Goal: Transaction & Acquisition: Purchase product/service

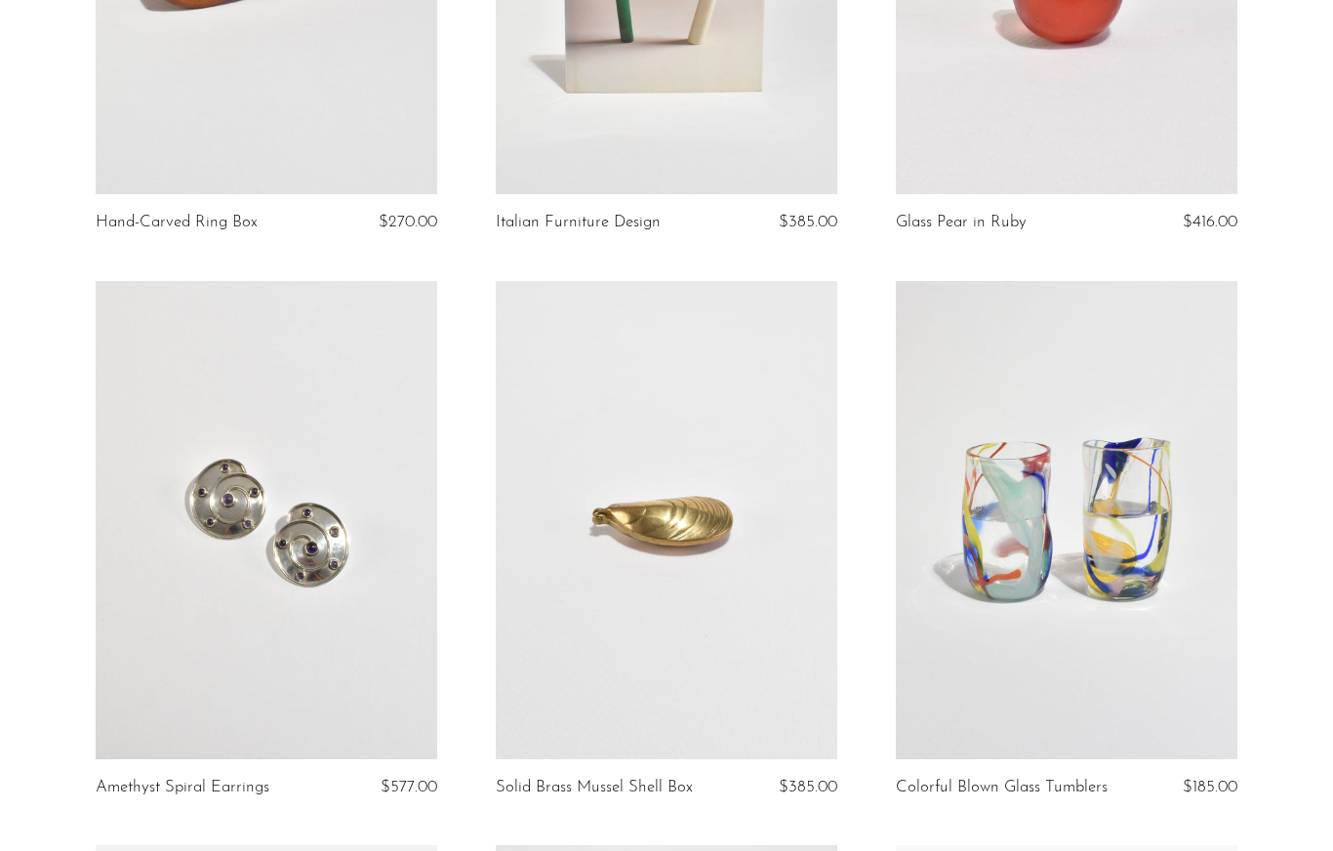
scroll to position [466, 0]
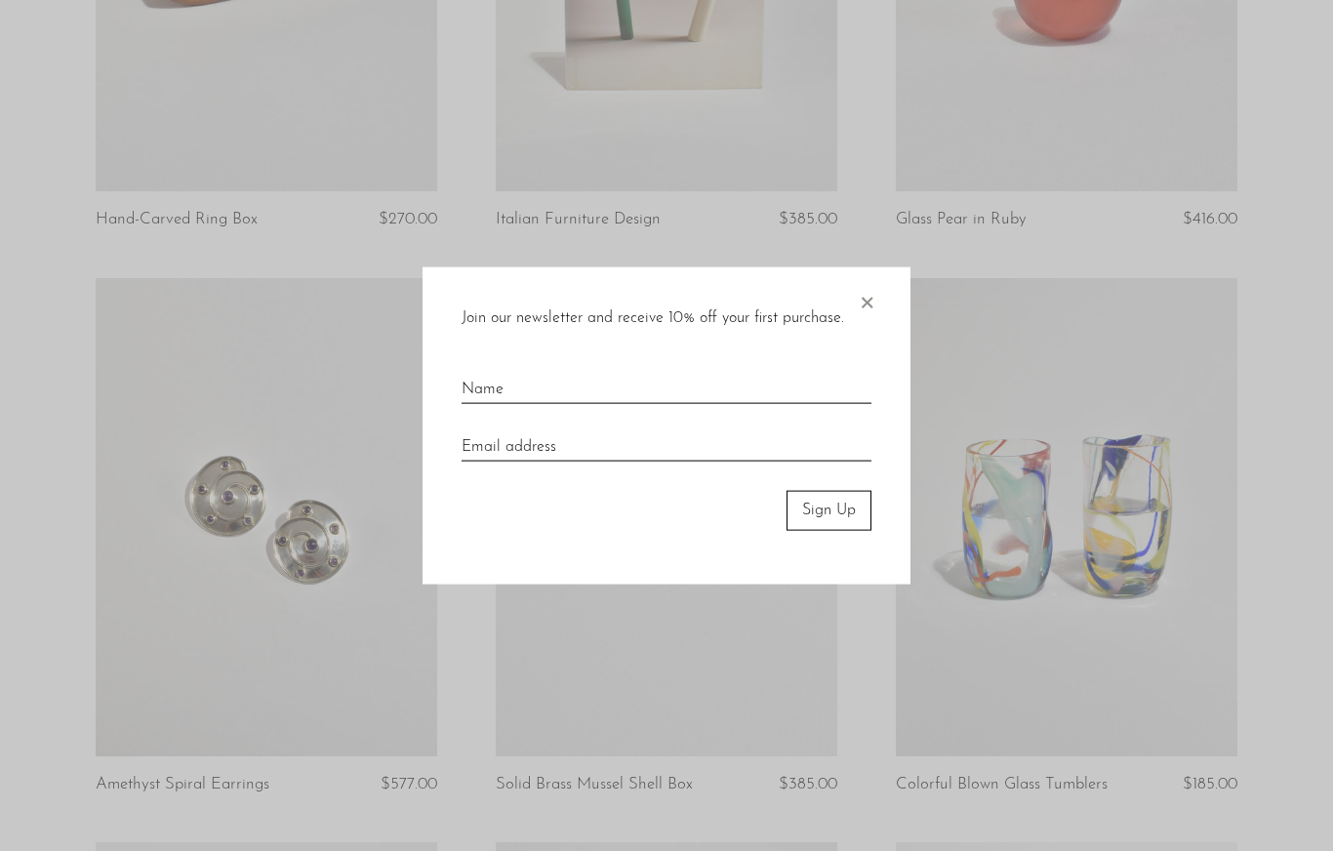
click at [875, 294] on span "×" at bounding box center [867, 298] width 20 height 62
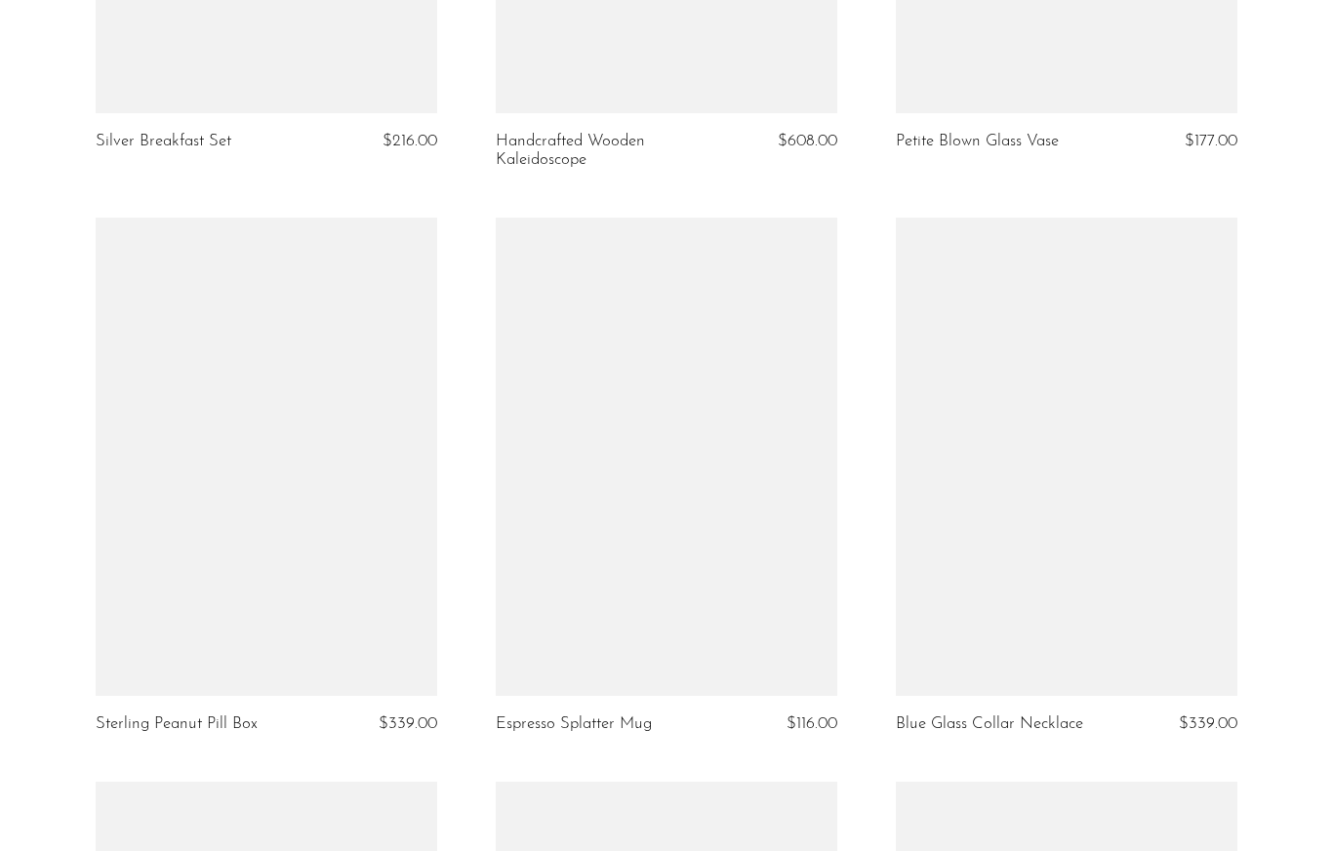
scroll to position [4566, 0]
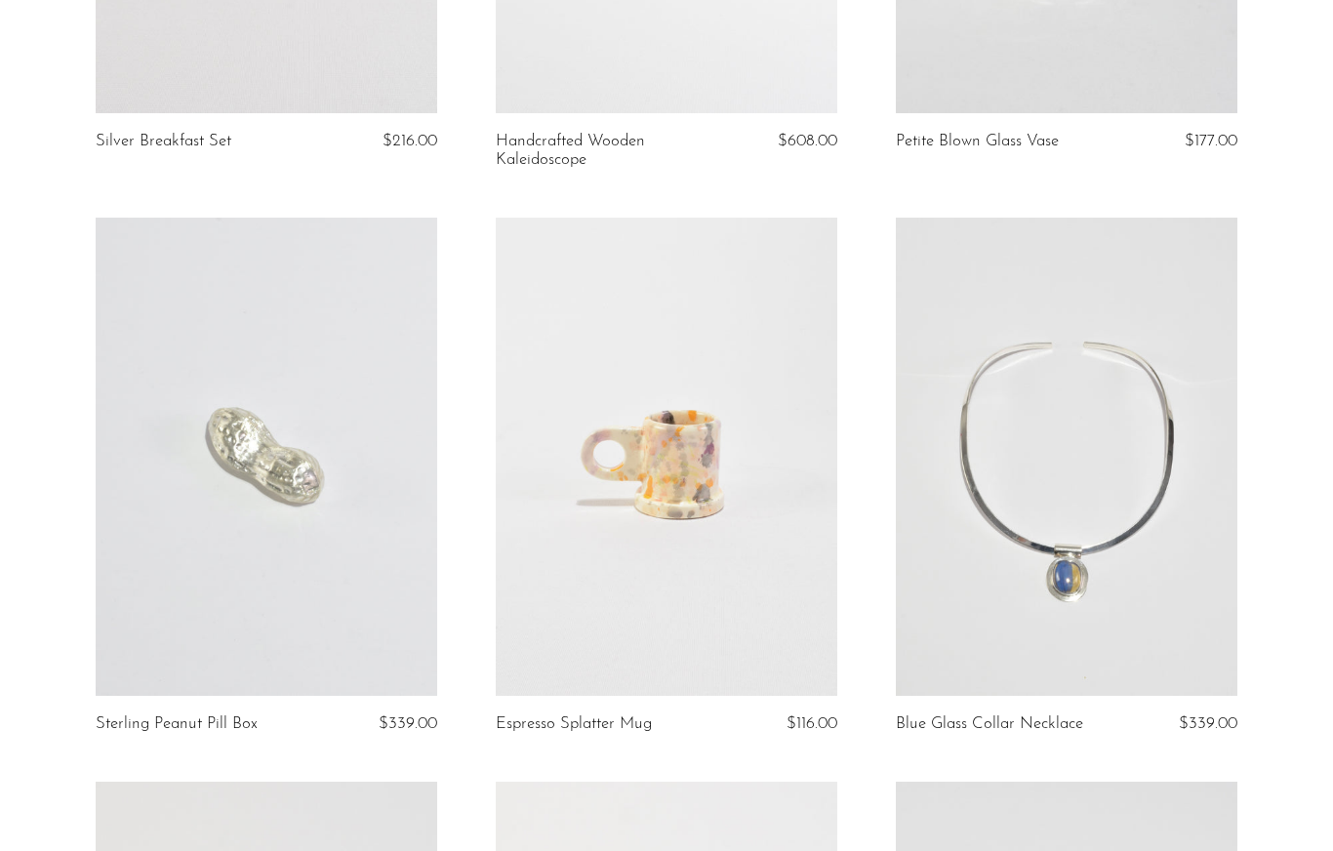
click at [1117, 474] on link at bounding box center [1067, 457] width 342 height 478
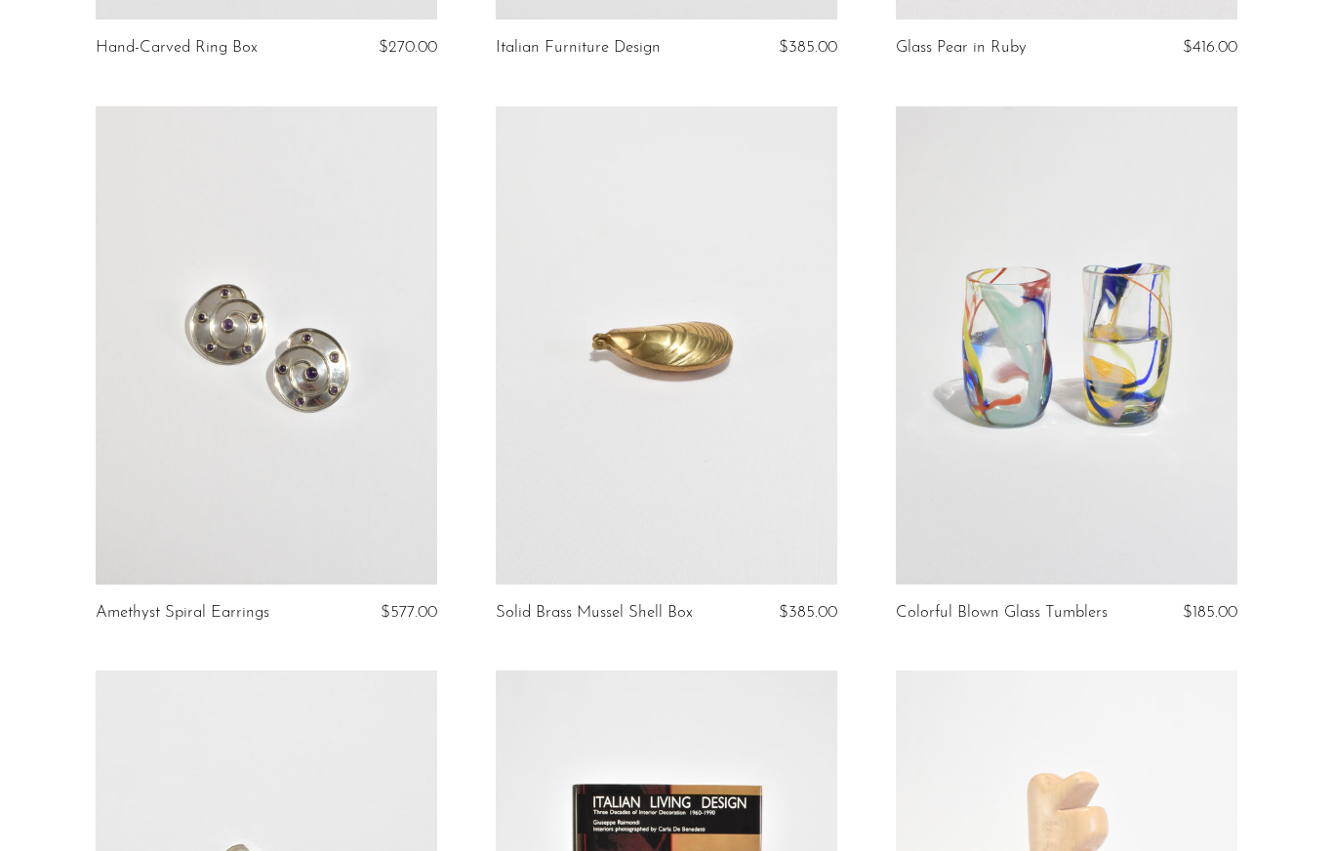
scroll to position [0, 0]
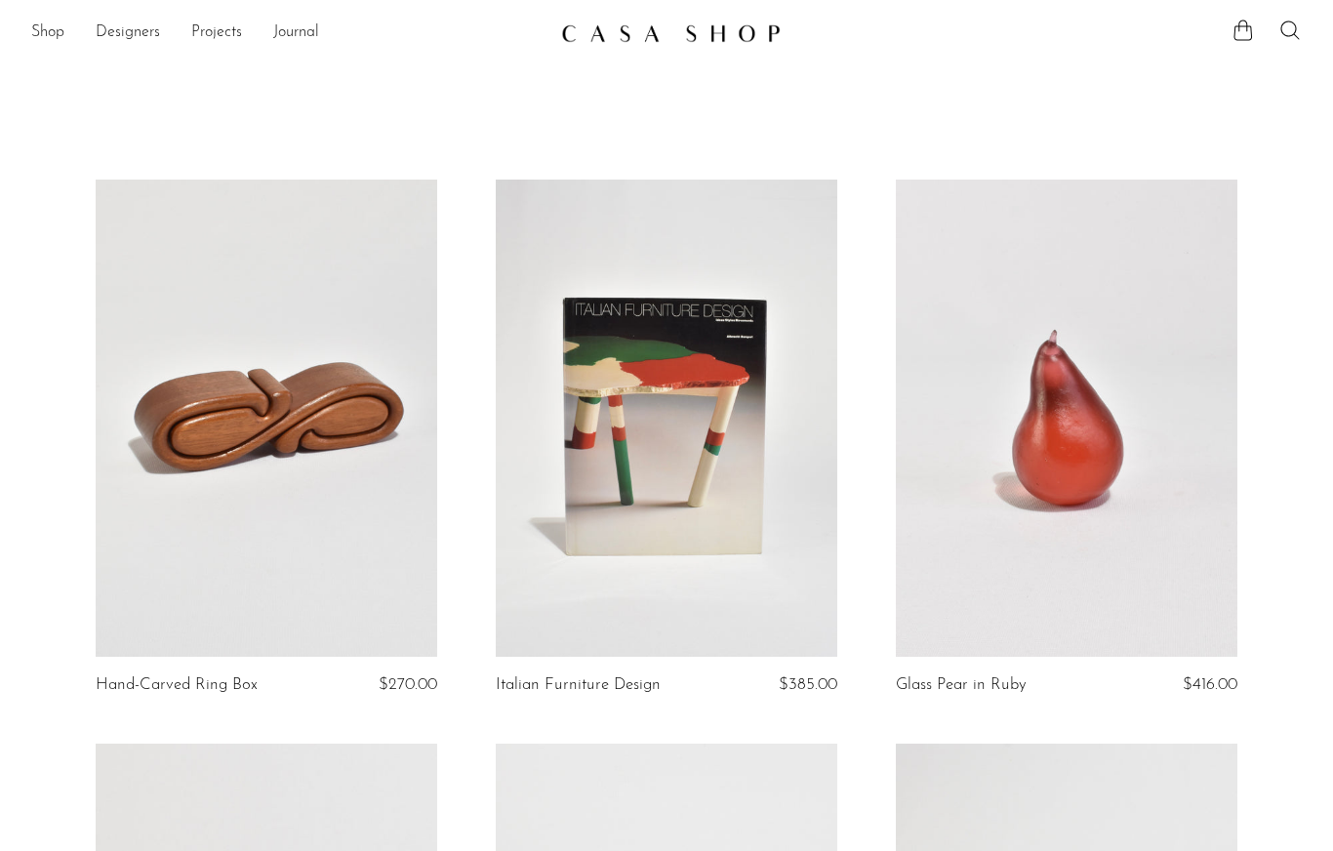
click at [50, 26] on link "Shop" at bounding box center [47, 32] width 33 height 25
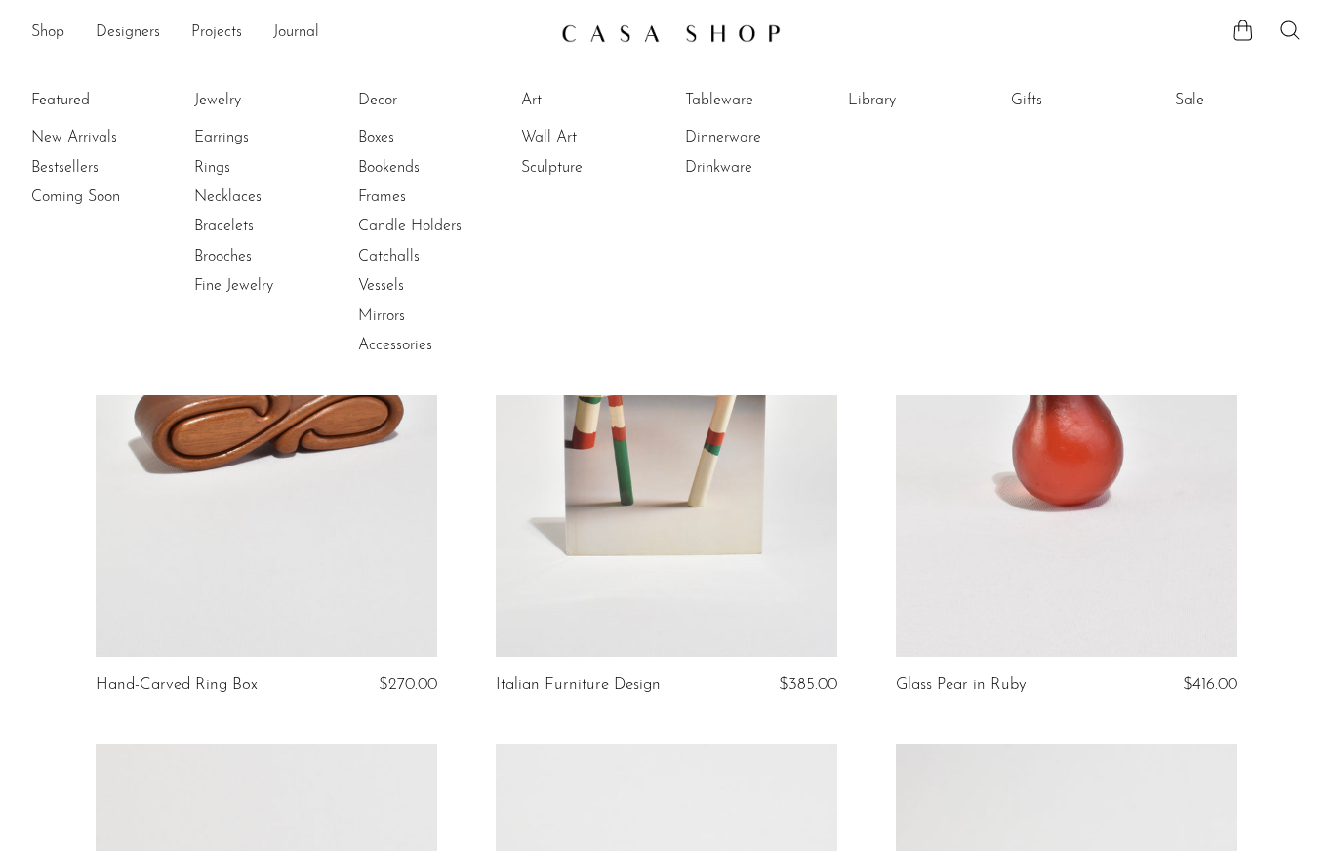
click at [239, 189] on link "Necklaces" at bounding box center [267, 196] width 146 height 21
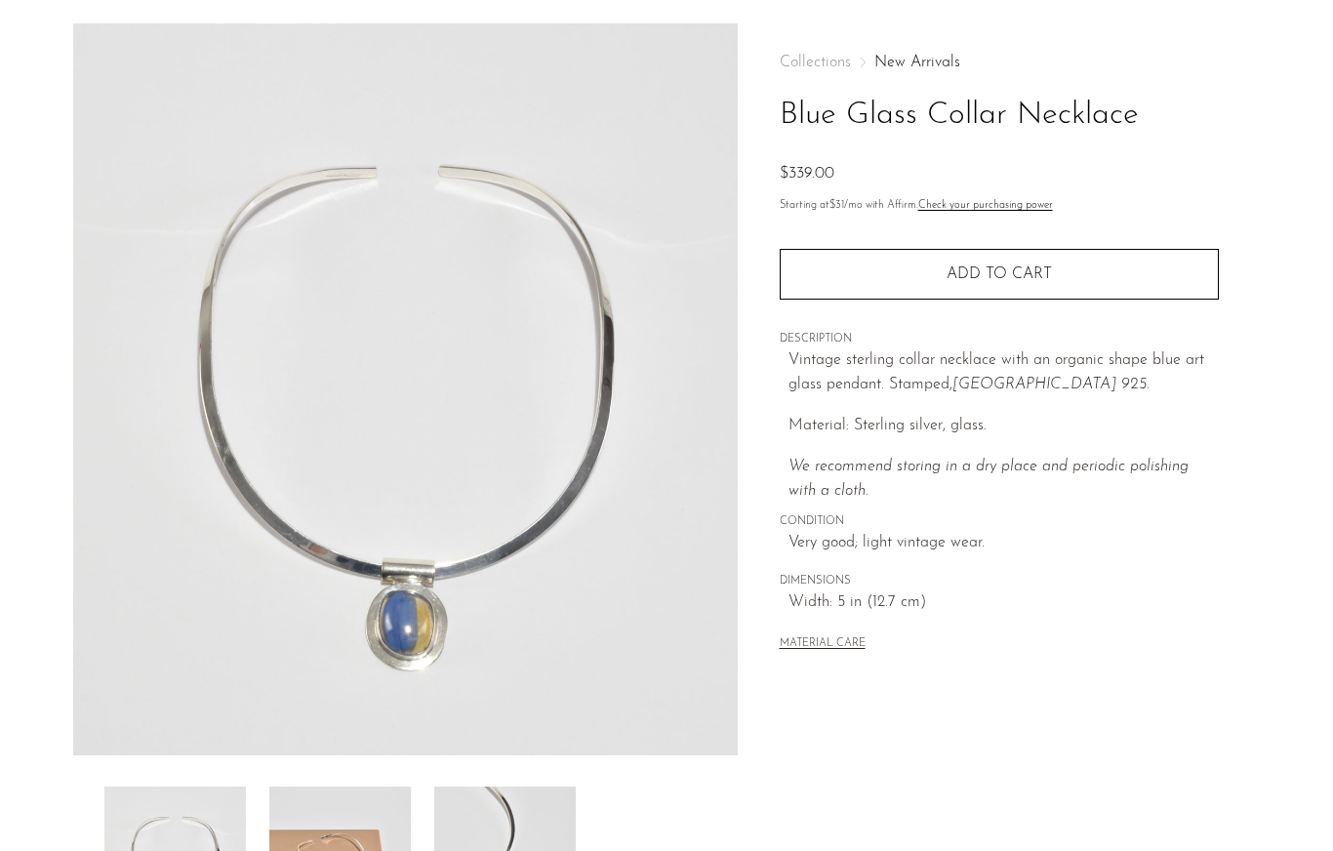
scroll to position [70, 0]
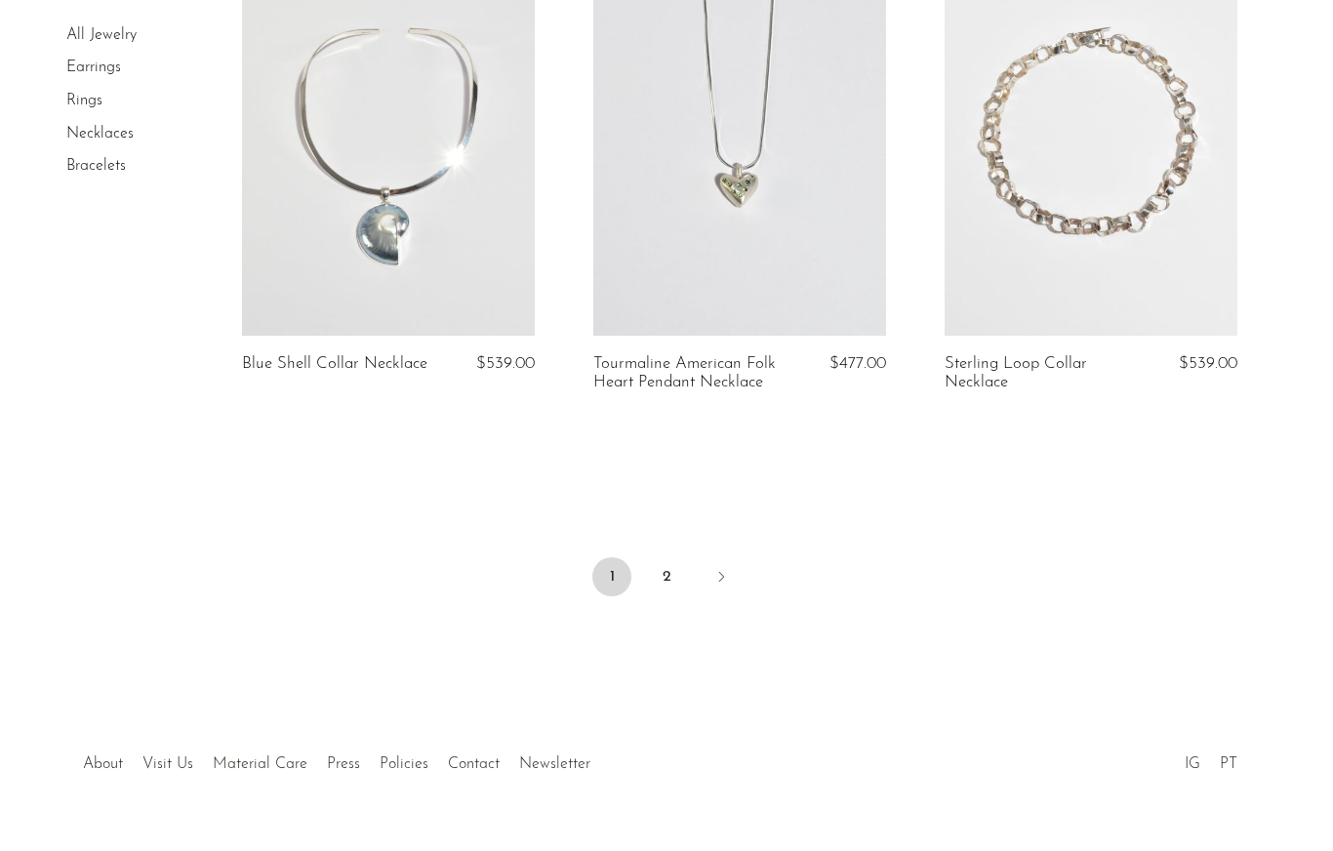
scroll to position [5905, 0]
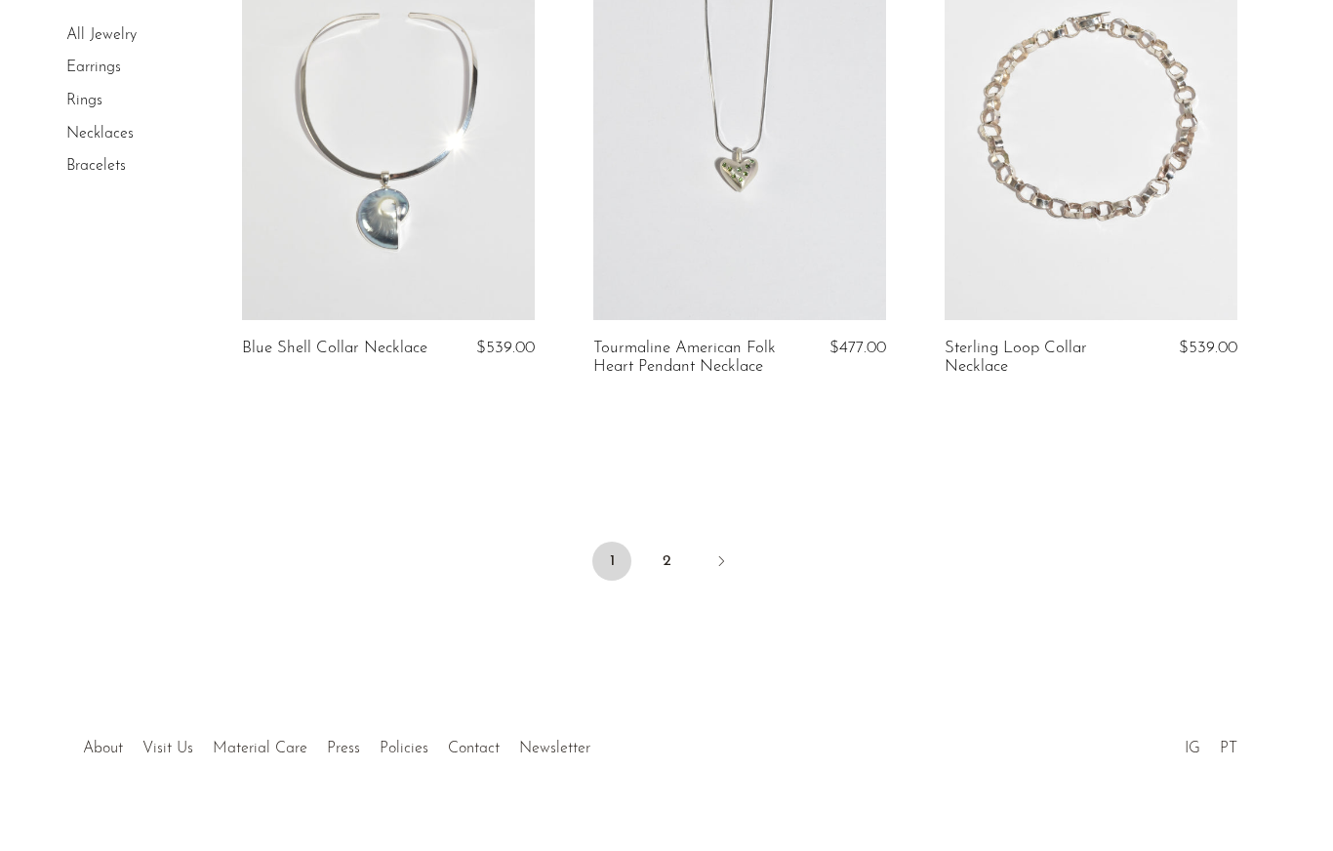
click at [670, 550] on link "2" at bounding box center [666, 561] width 39 height 39
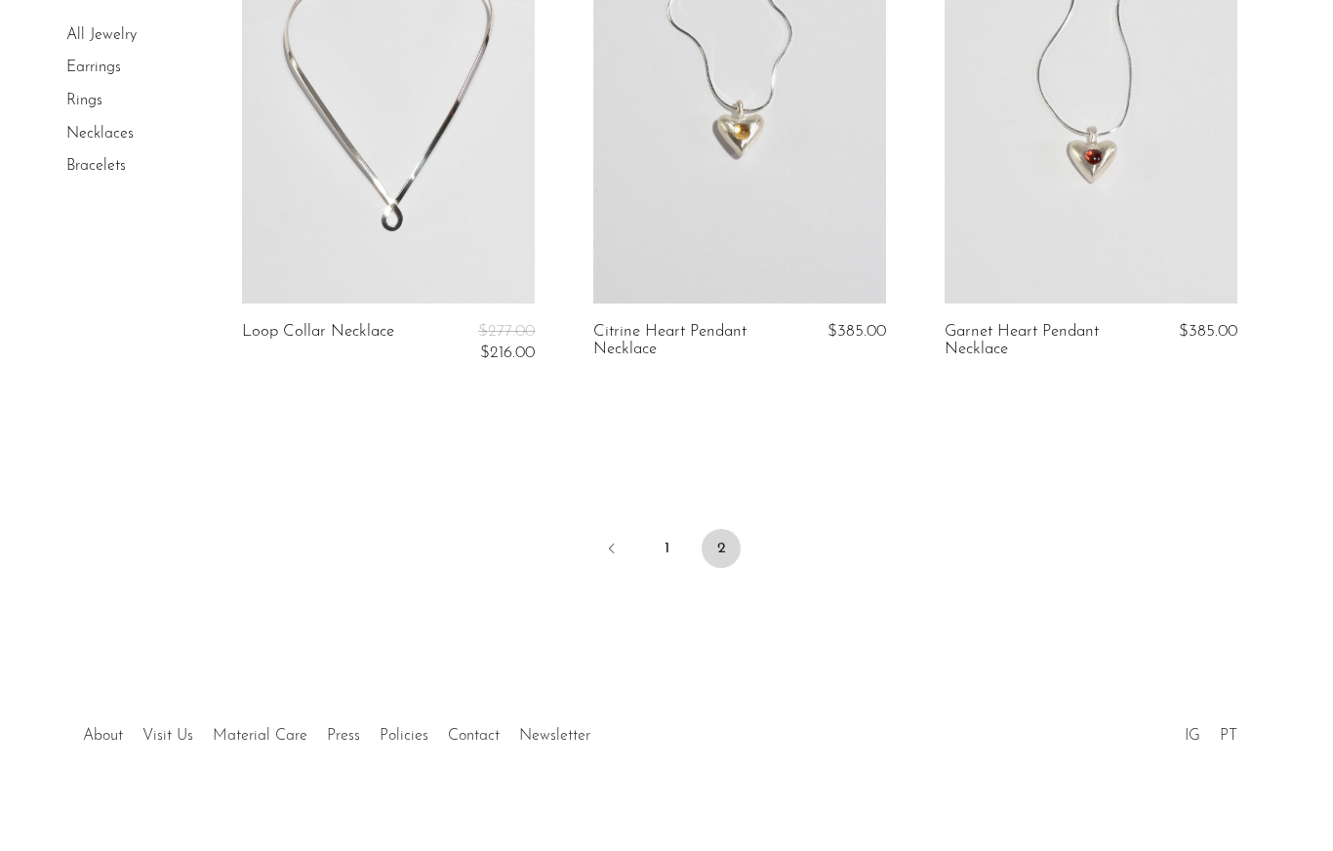
scroll to position [816, 0]
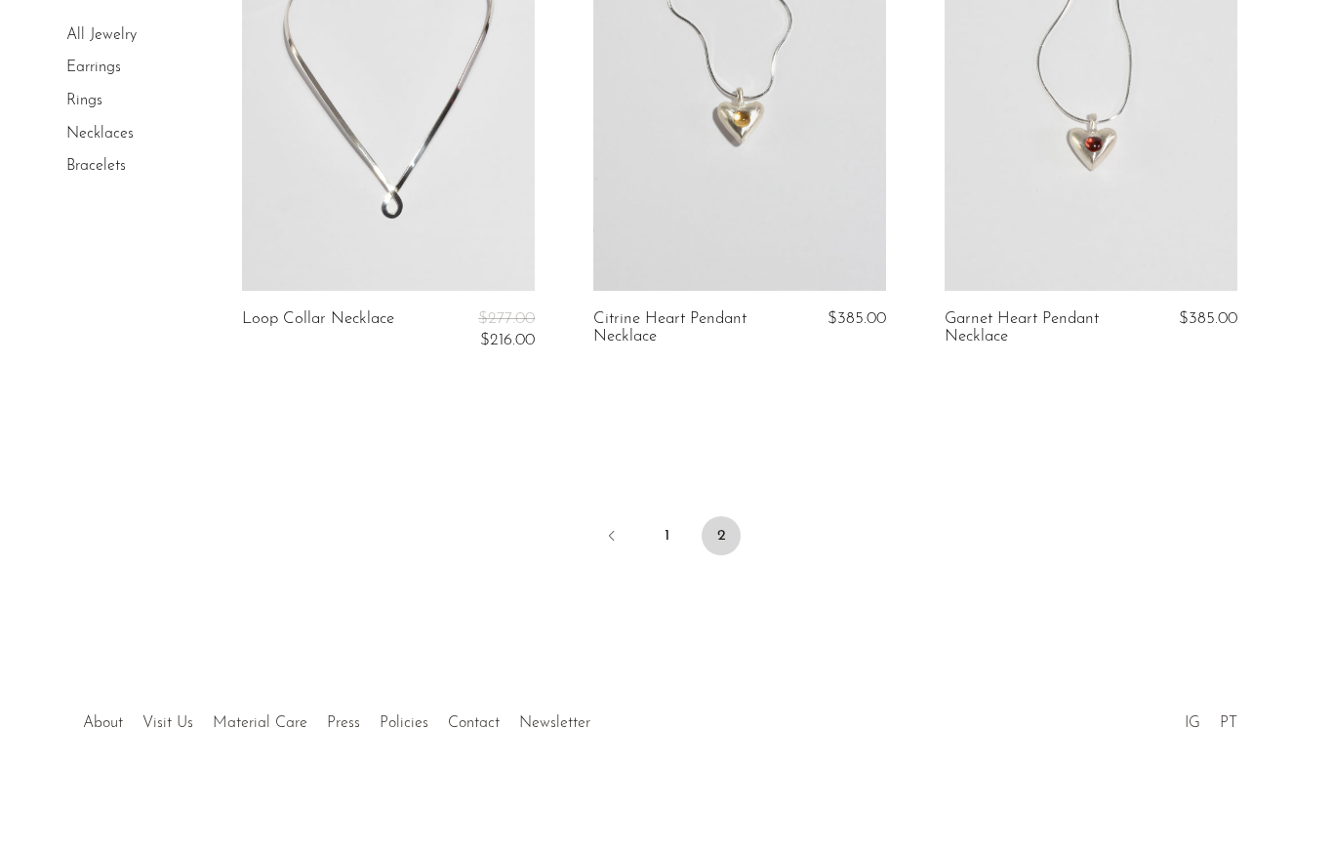
click at [662, 531] on link "1" at bounding box center [666, 535] width 39 height 39
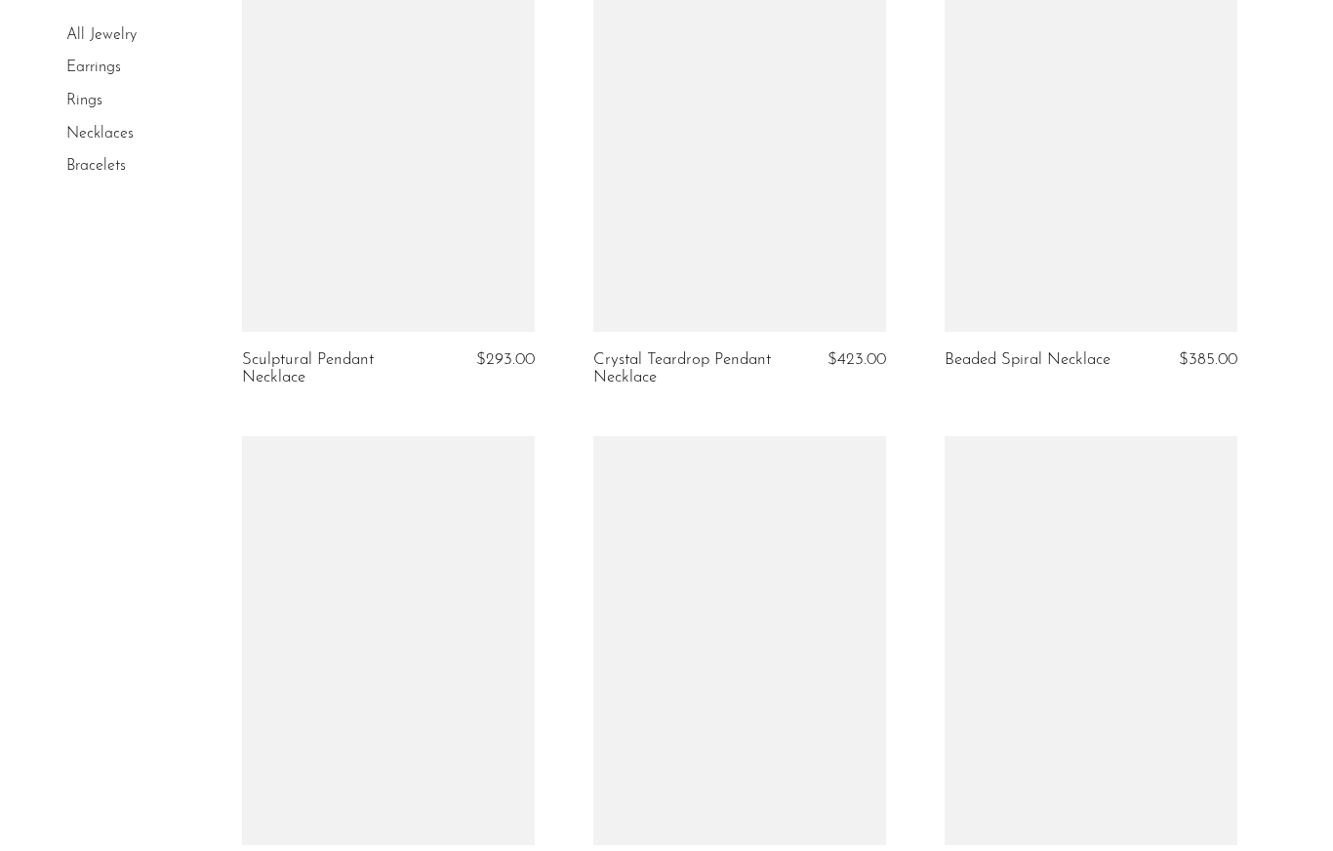
scroll to position [3363, 0]
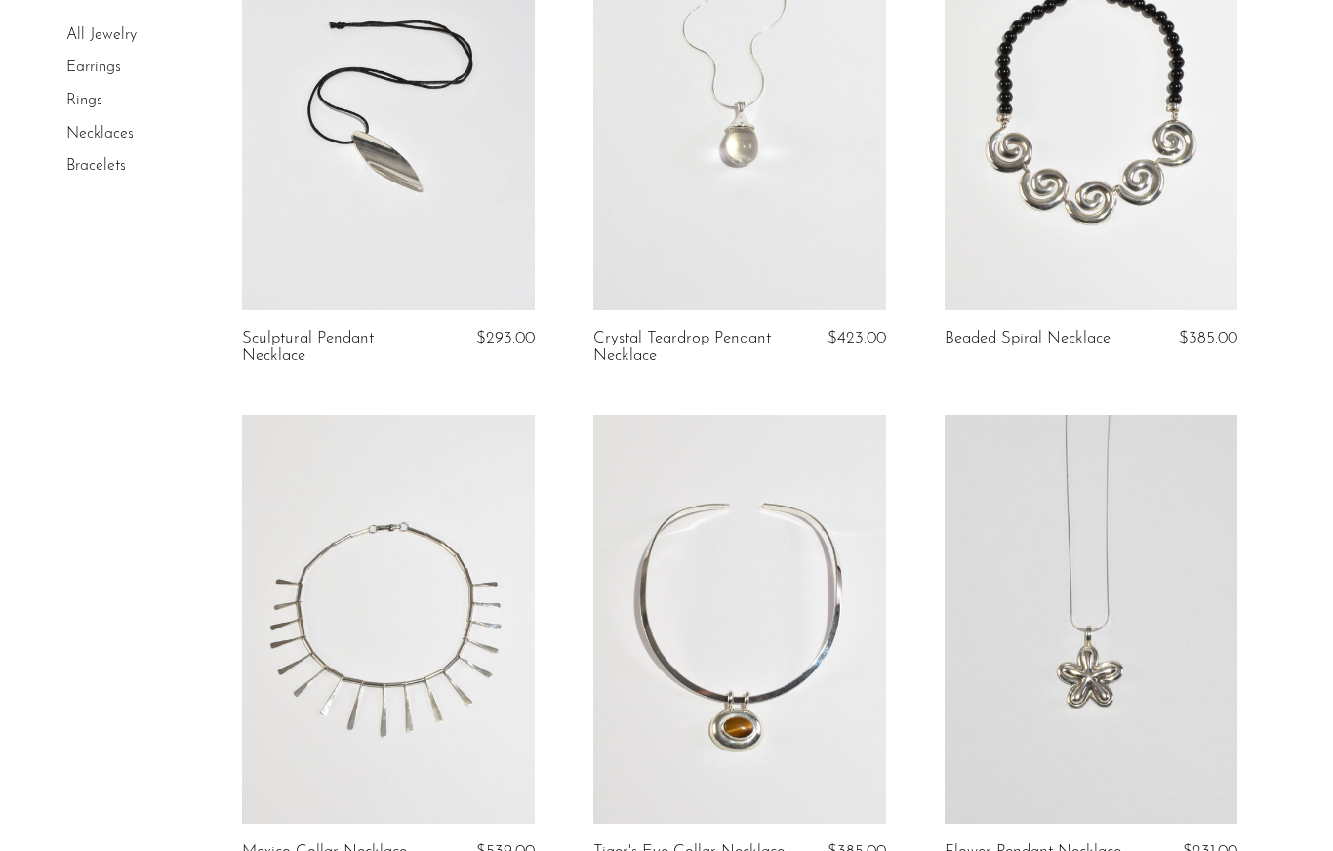
click at [833, 712] on link at bounding box center [739, 620] width 293 height 410
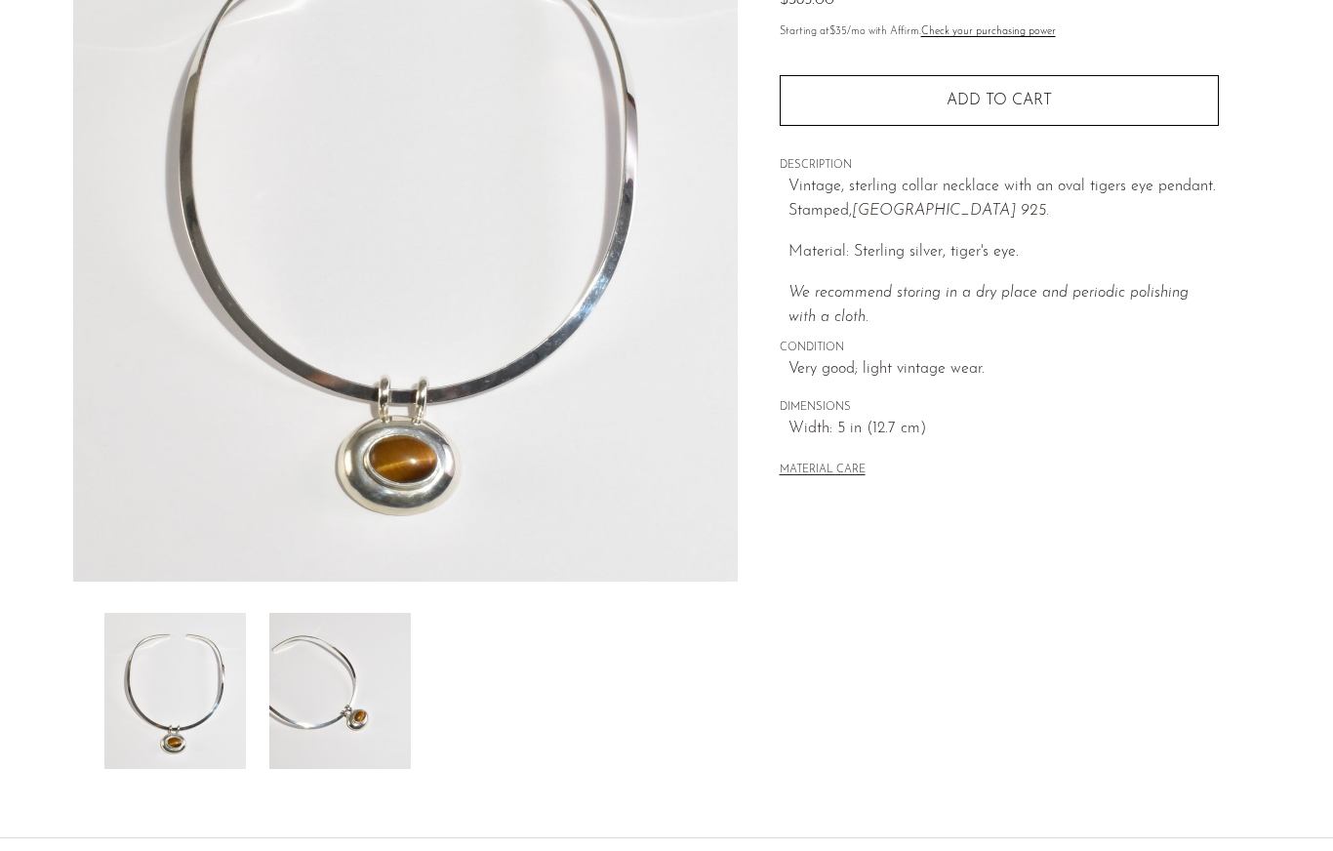
scroll to position [241, 0]
click at [334, 675] on img at bounding box center [340, 690] width 142 height 156
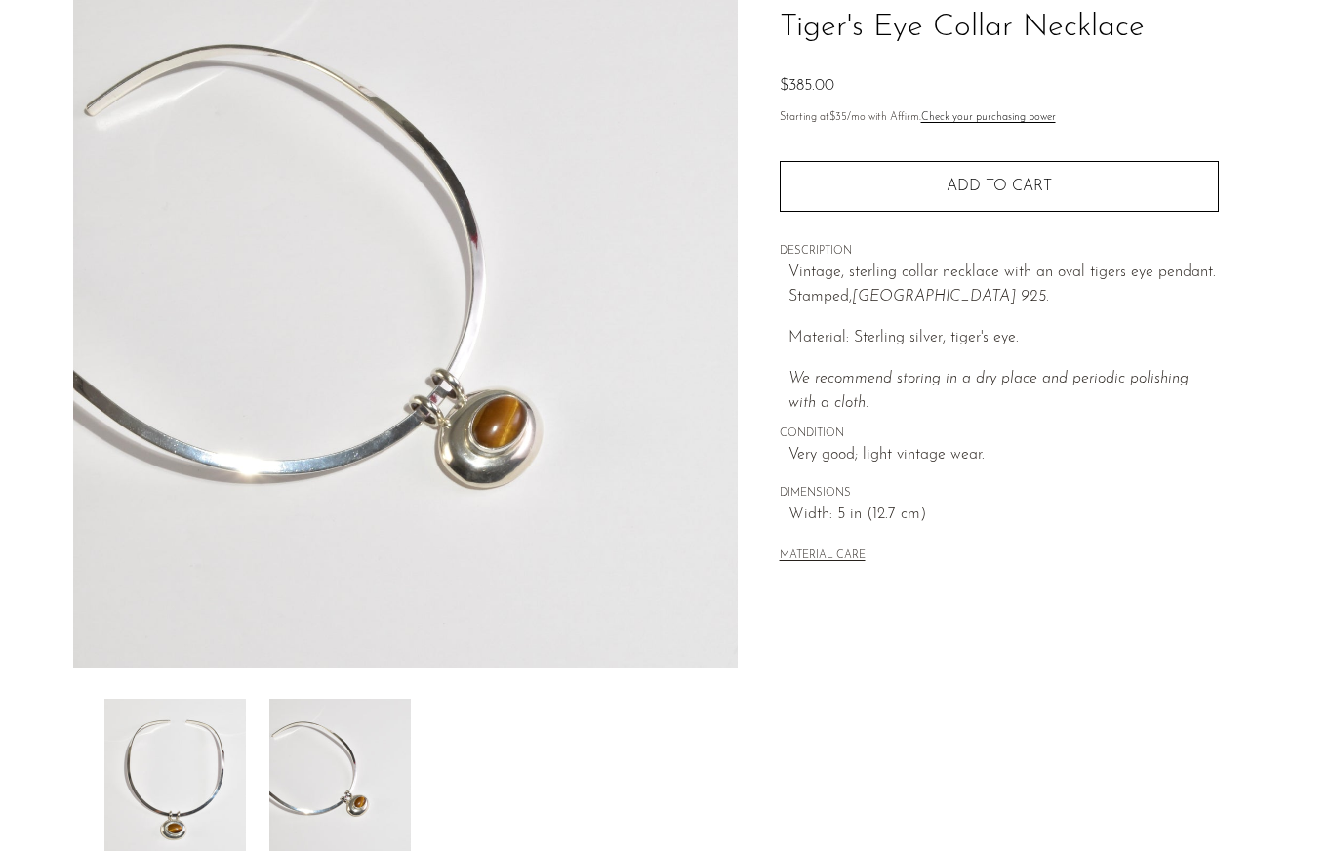
scroll to position [0, 0]
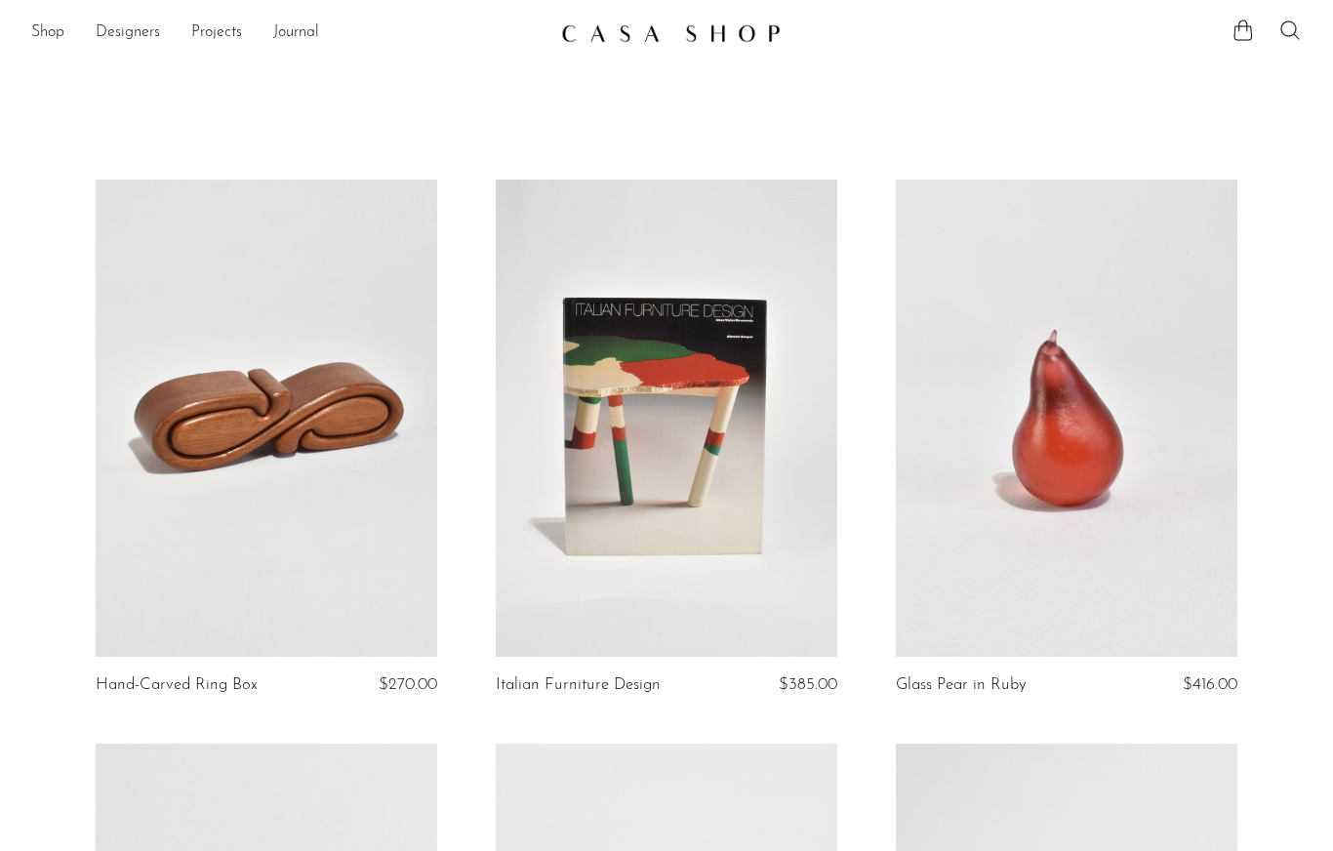
click at [128, 20] on link "Designers" at bounding box center [128, 32] width 64 height 25
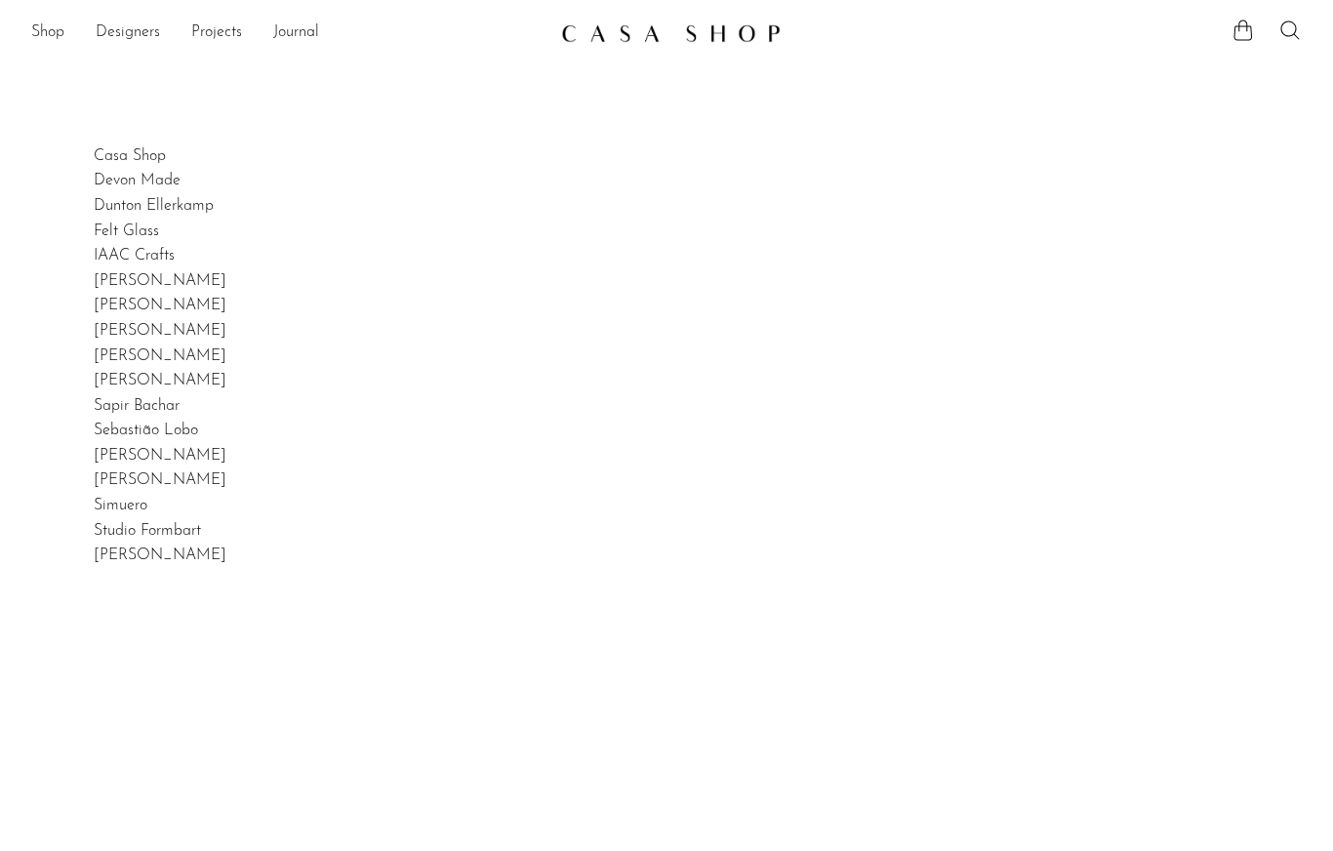
click at [53, 43] on link "Shop" at bounding box center [47, 32] width 33 height 25
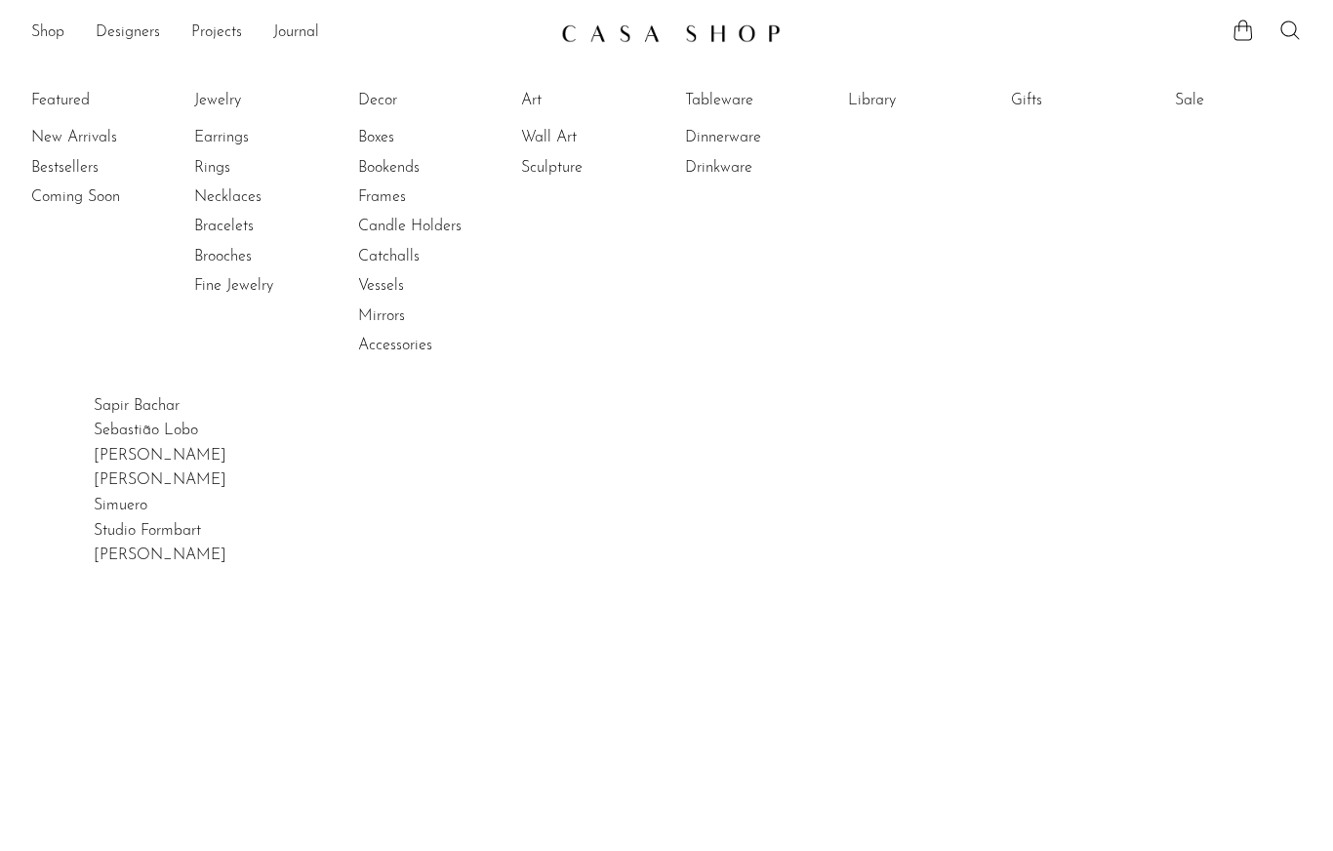
click at [213, 176] on link "Rings" at bounding box center [267, 167] width 146 height 21
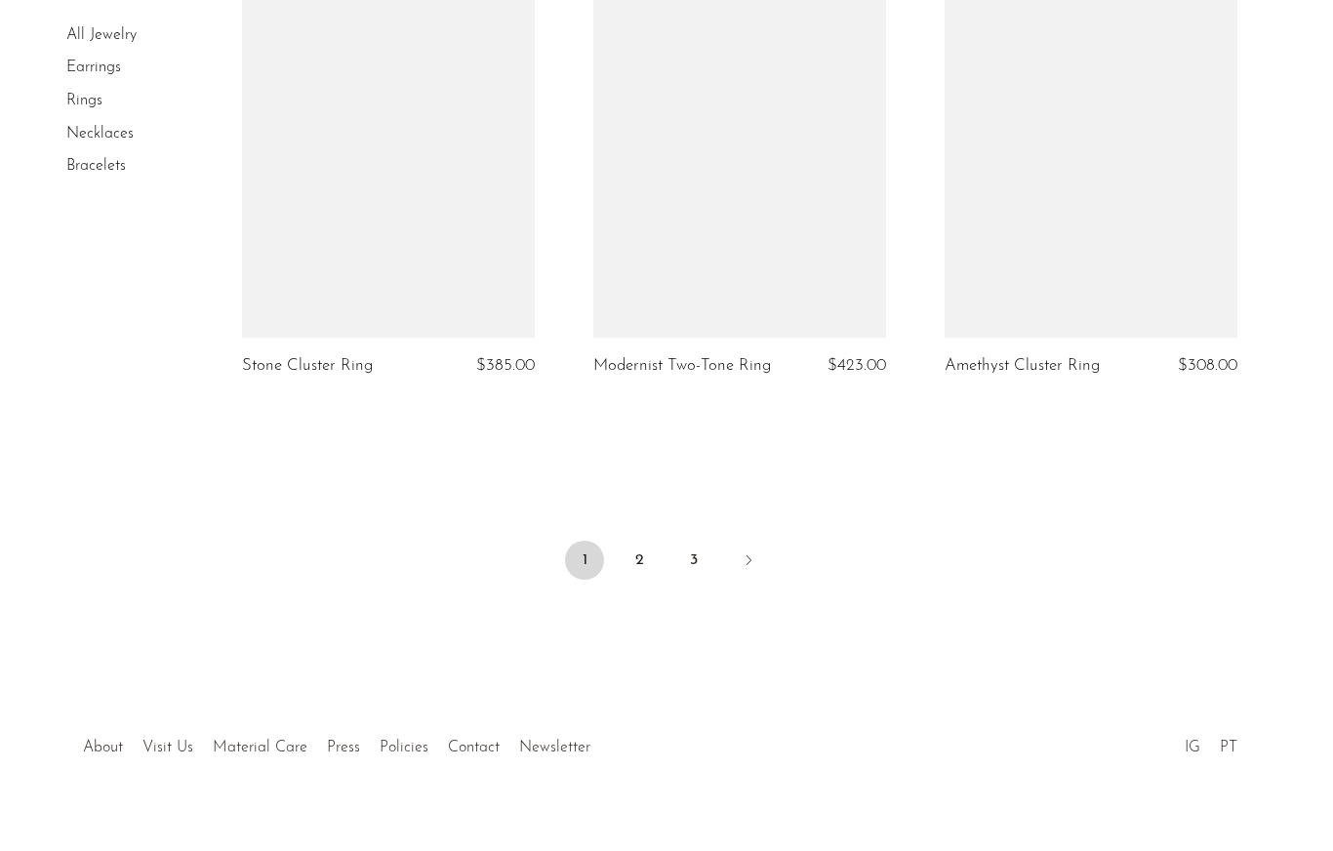
scroll to position [5797, 0]
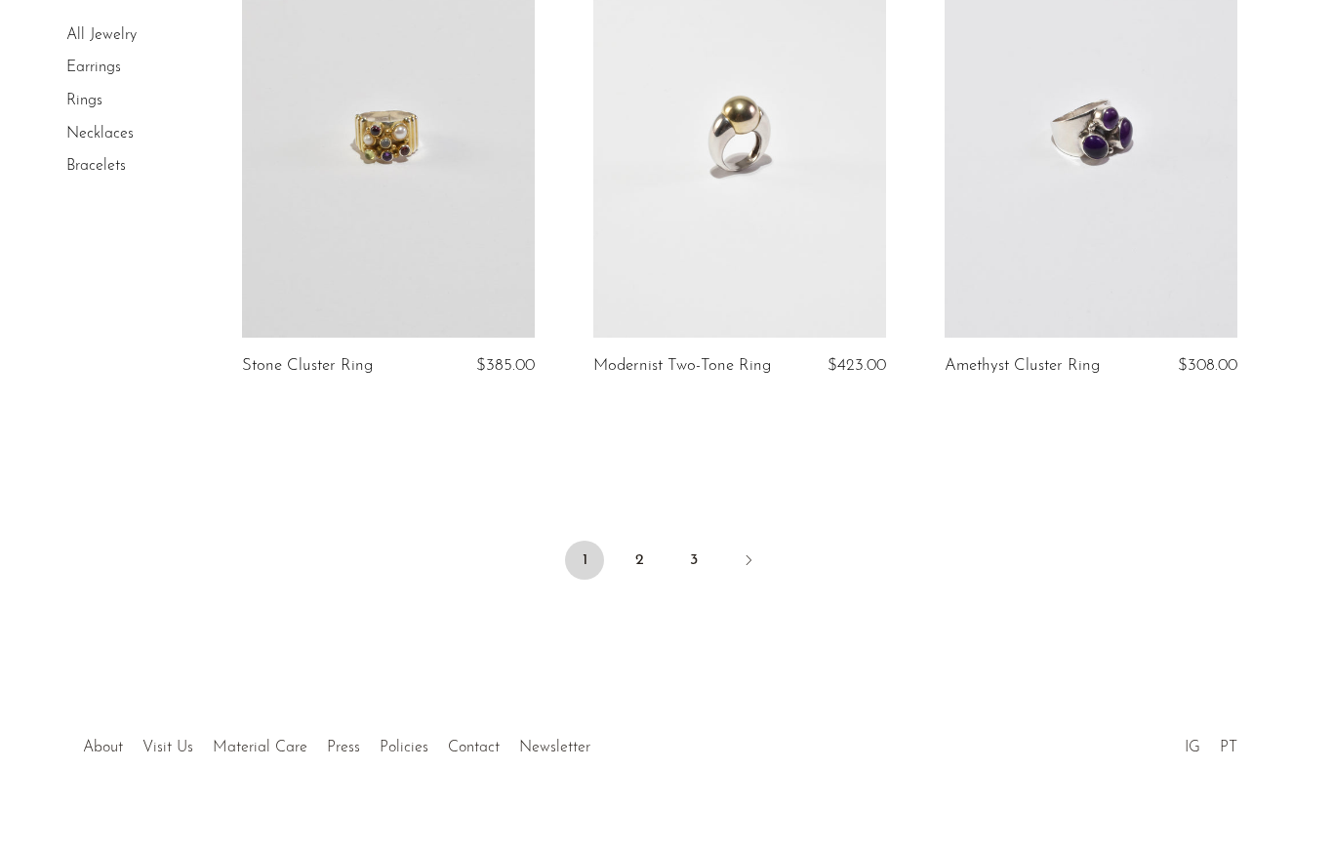
click at [640, 563] on link "2" at bounding box center [639, 560] width 39 height 39
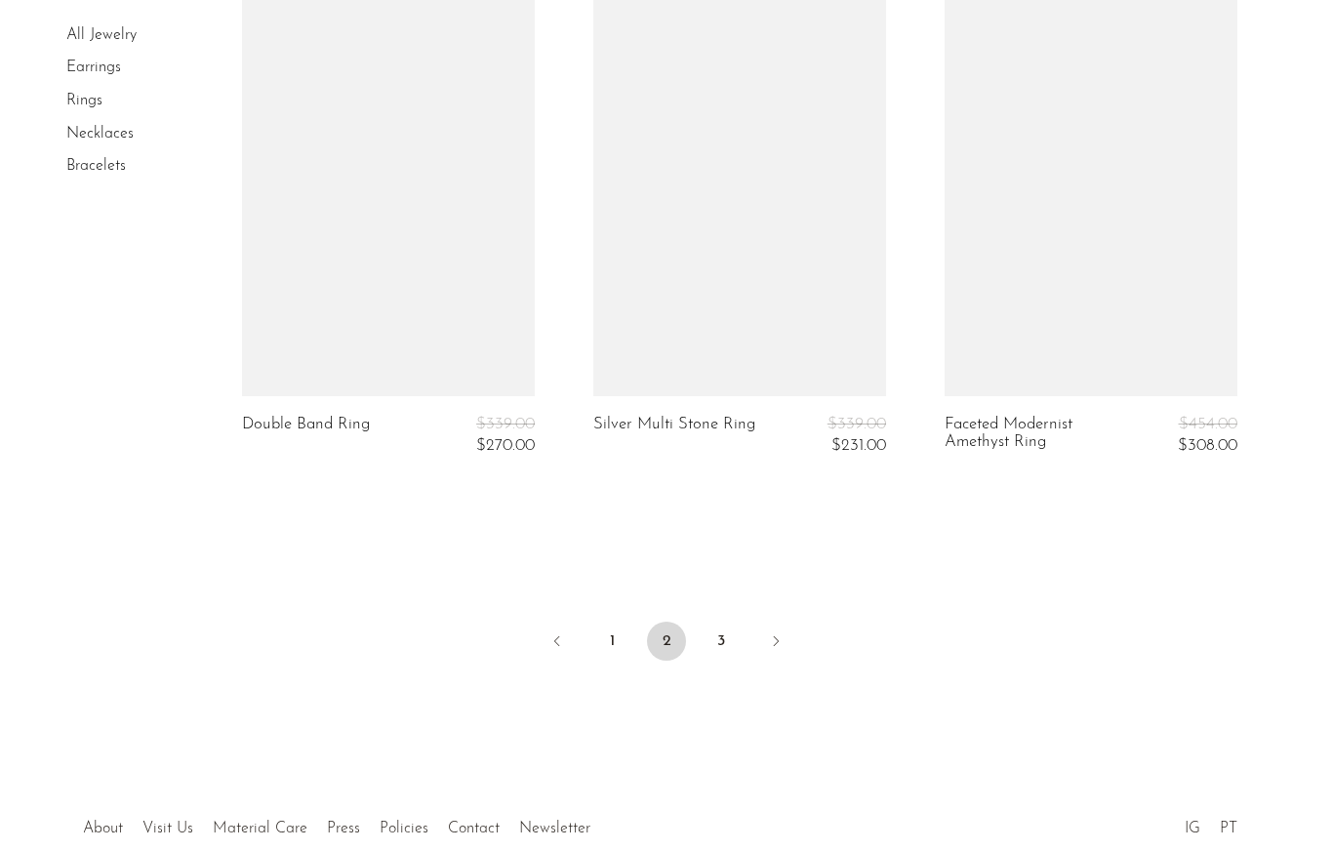
scroll to position [5729, 0]
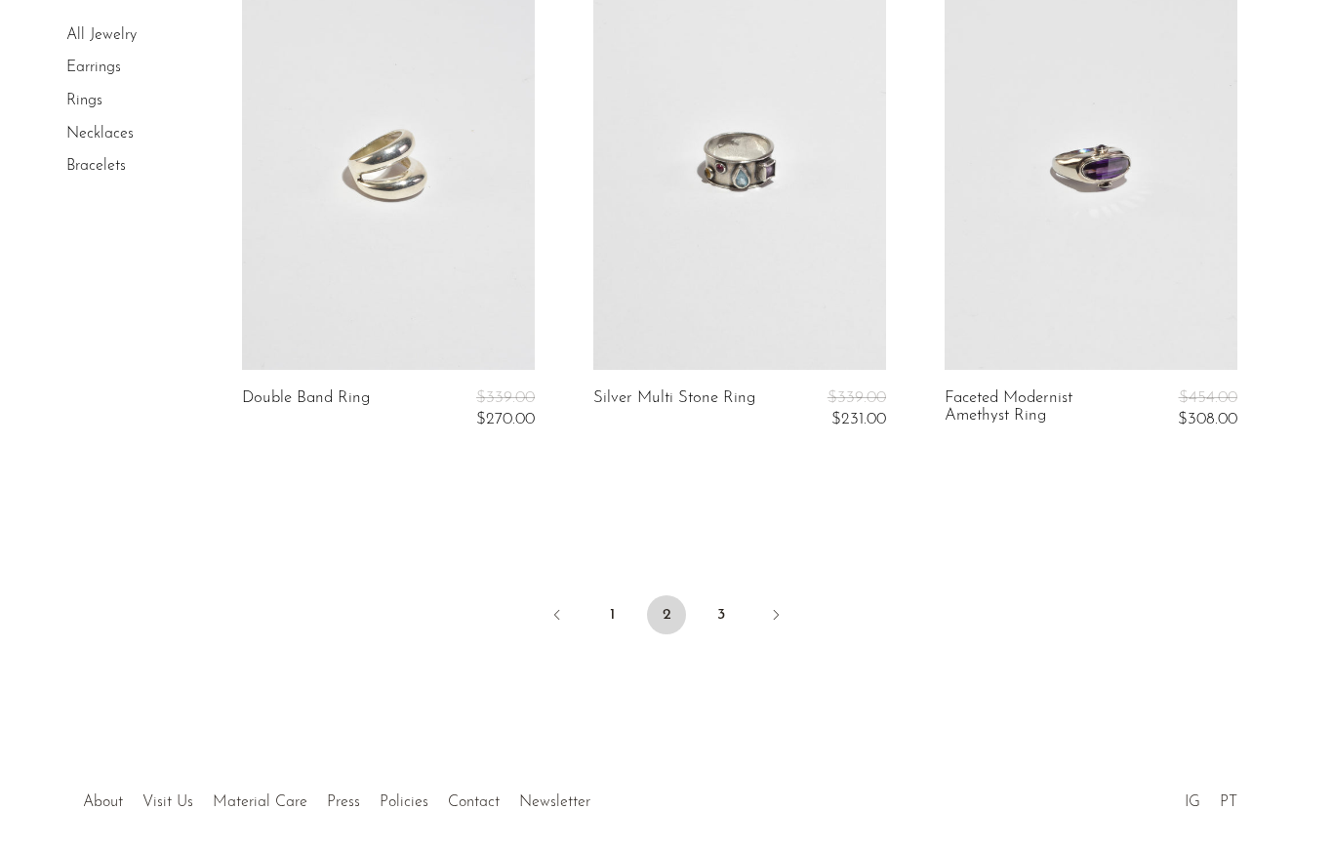
click at [715, 595] on link "3" at bounding box center [721, 614] width 39 height 39
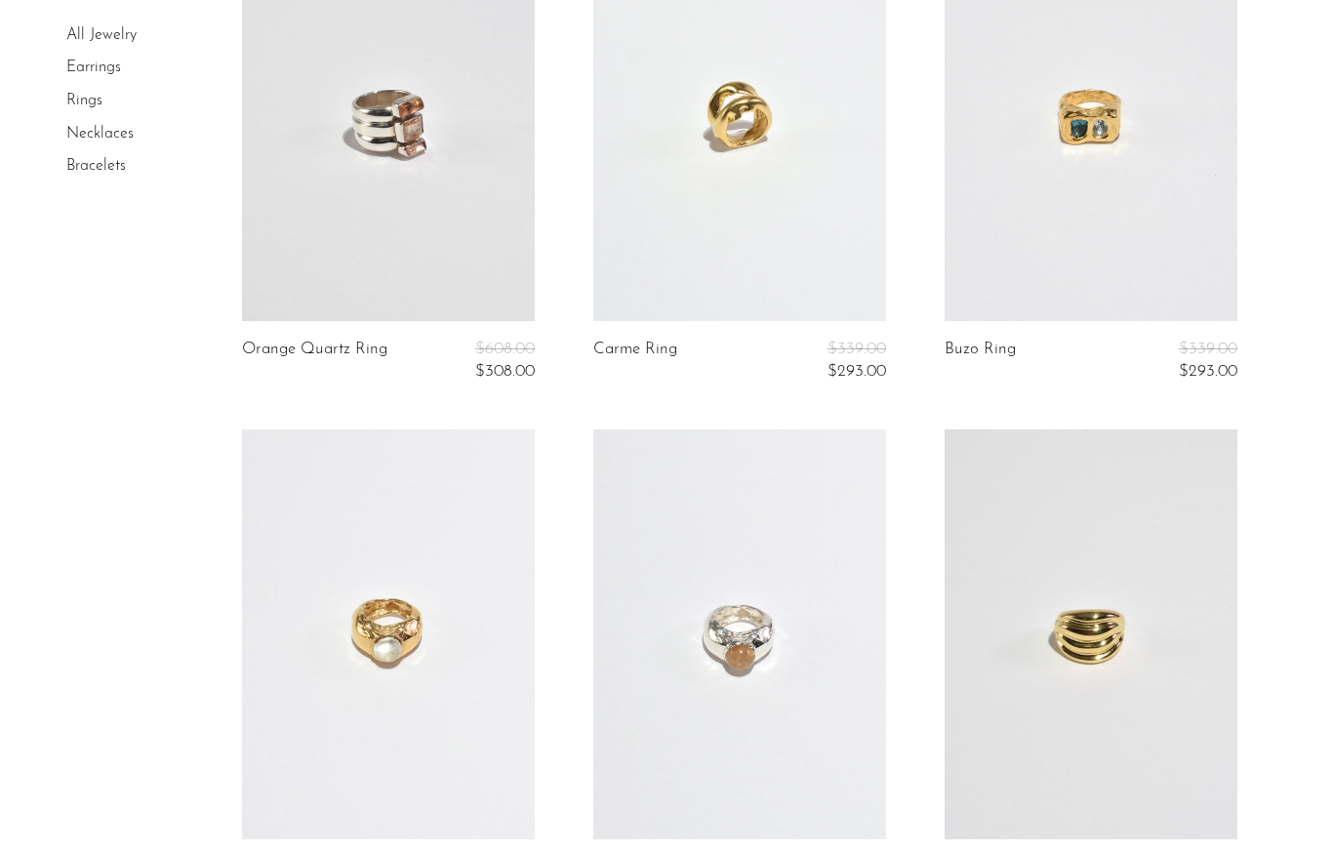
scroll to position [4356, 0]
